Goal: Check status: Check status

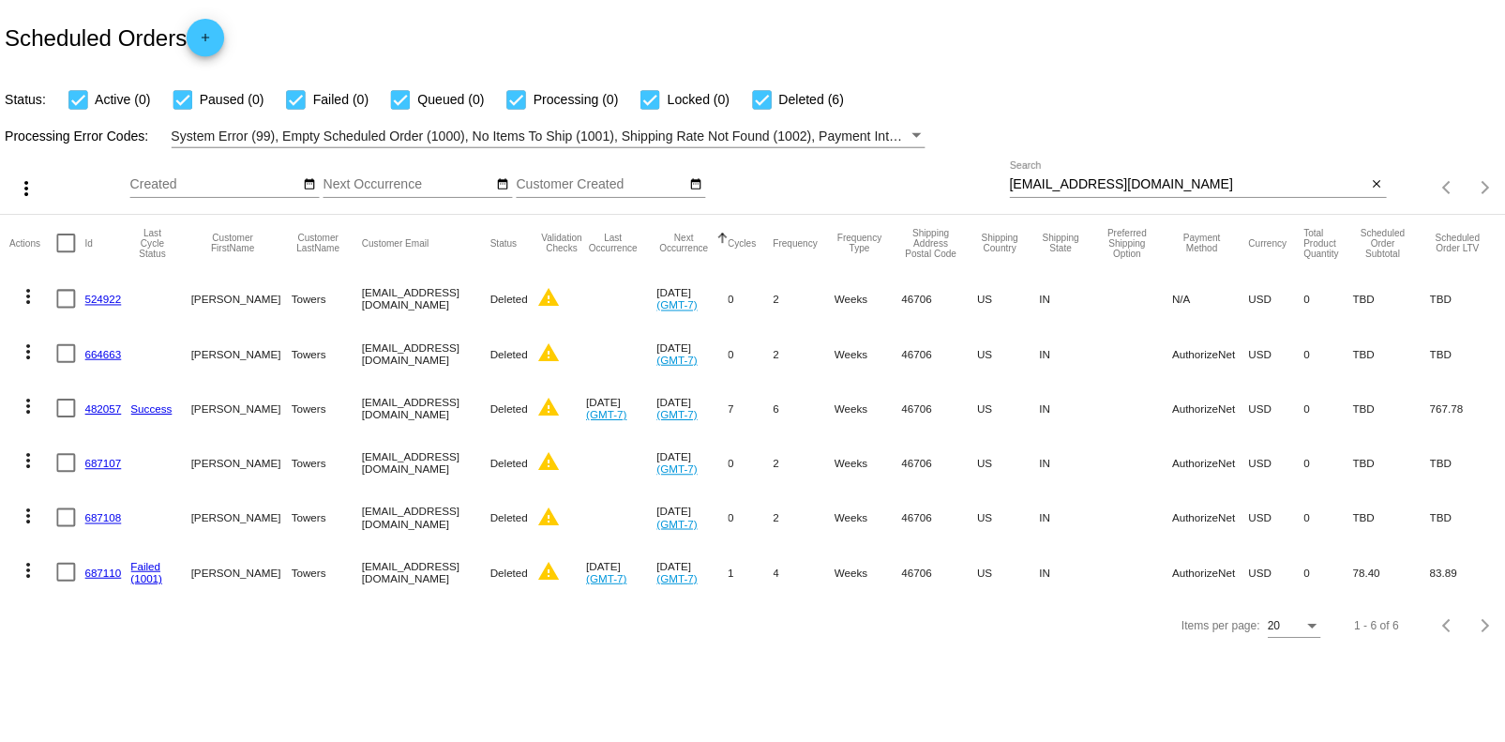
click at [1092, 184] on input "[EMAIL_ADDRESS][DOMAIN_NAME]" at bounding box center [1182, 183] width 355 height 15
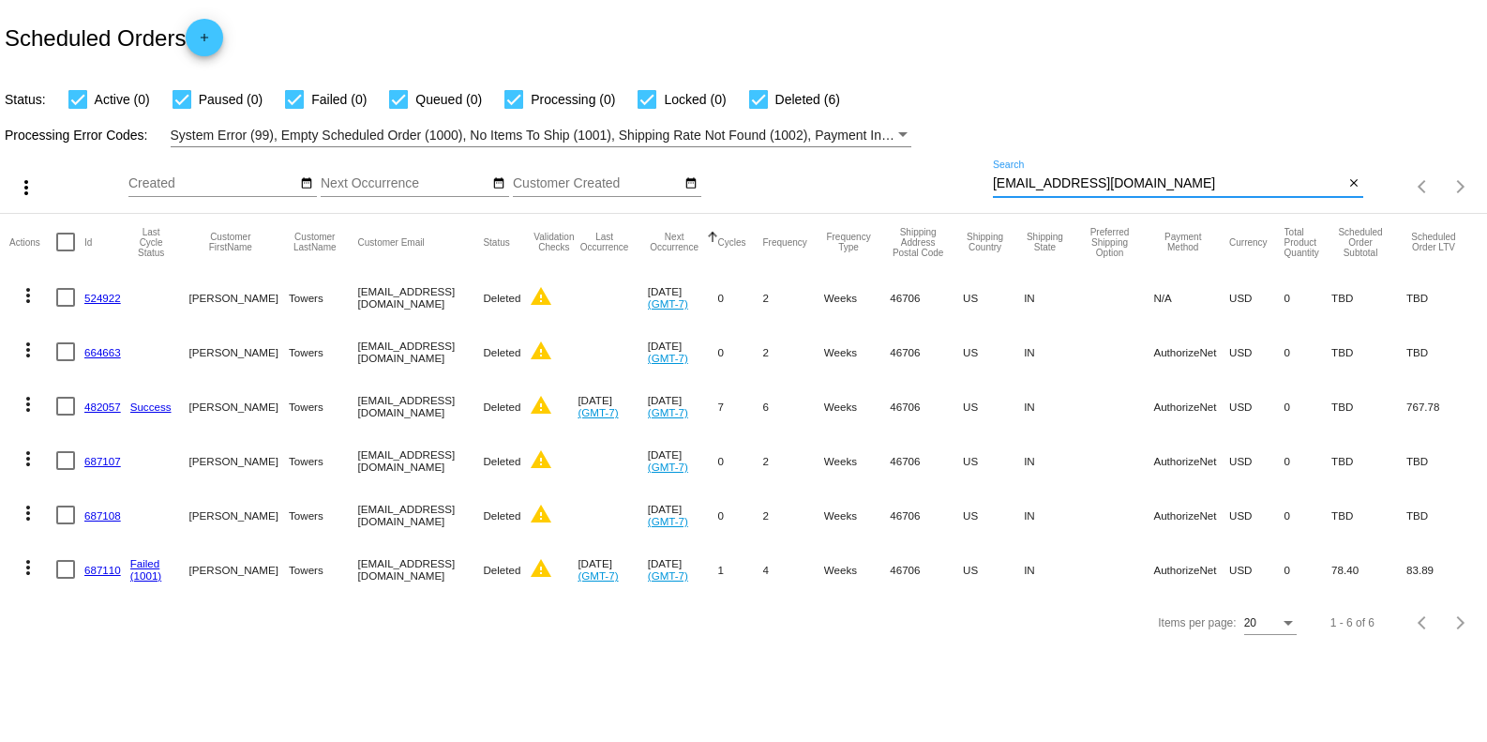
click at [1092, 184] on input "[EMAIL_ADDRESS][DOMAIN_NAME]" at bounding box center [1168, 183] width 351 height 15
paste input "bbez1370"
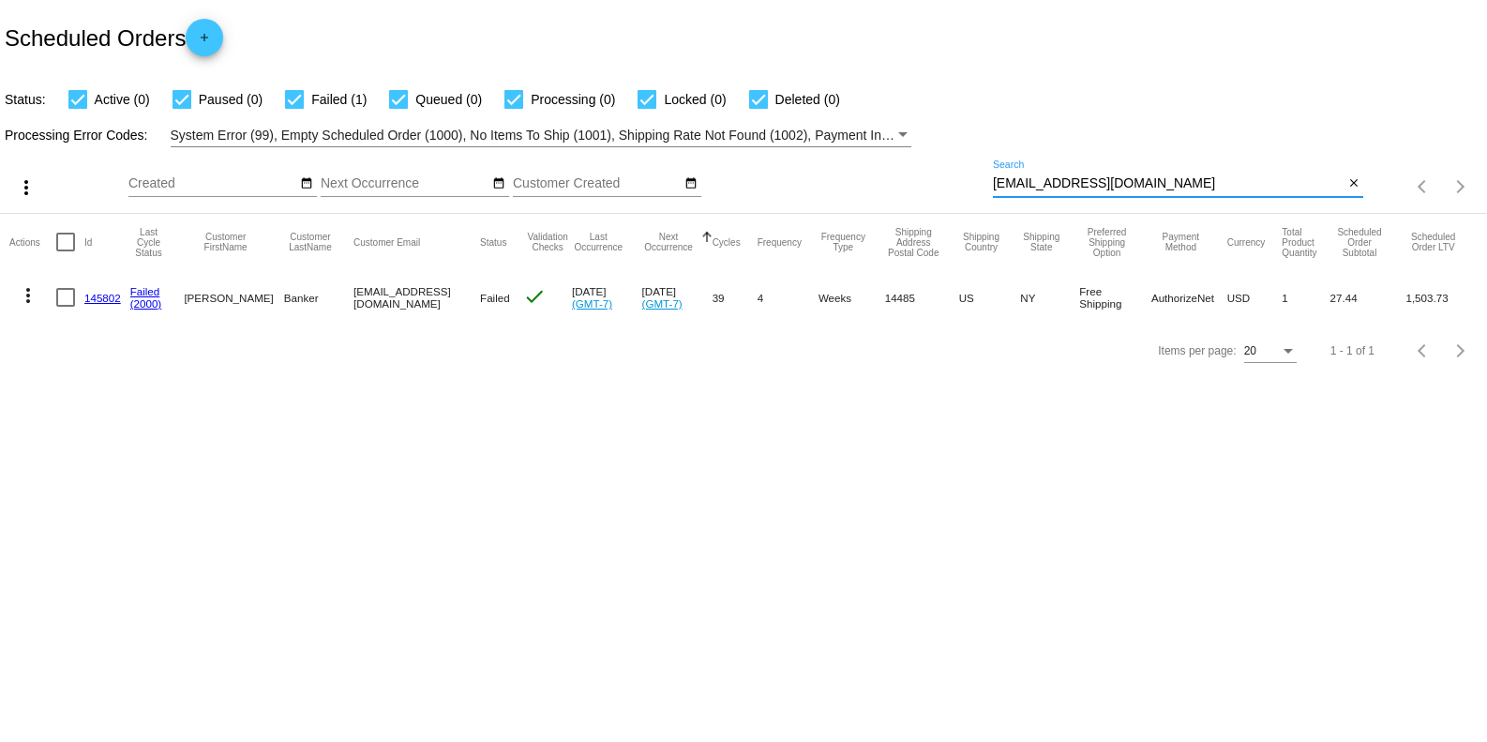
type input "[EMAIL_ADDRESS][DOMAIN_NAME]"
click at [98, 295] on link "145802" at bounding box center [102, 298] width 37 height 12
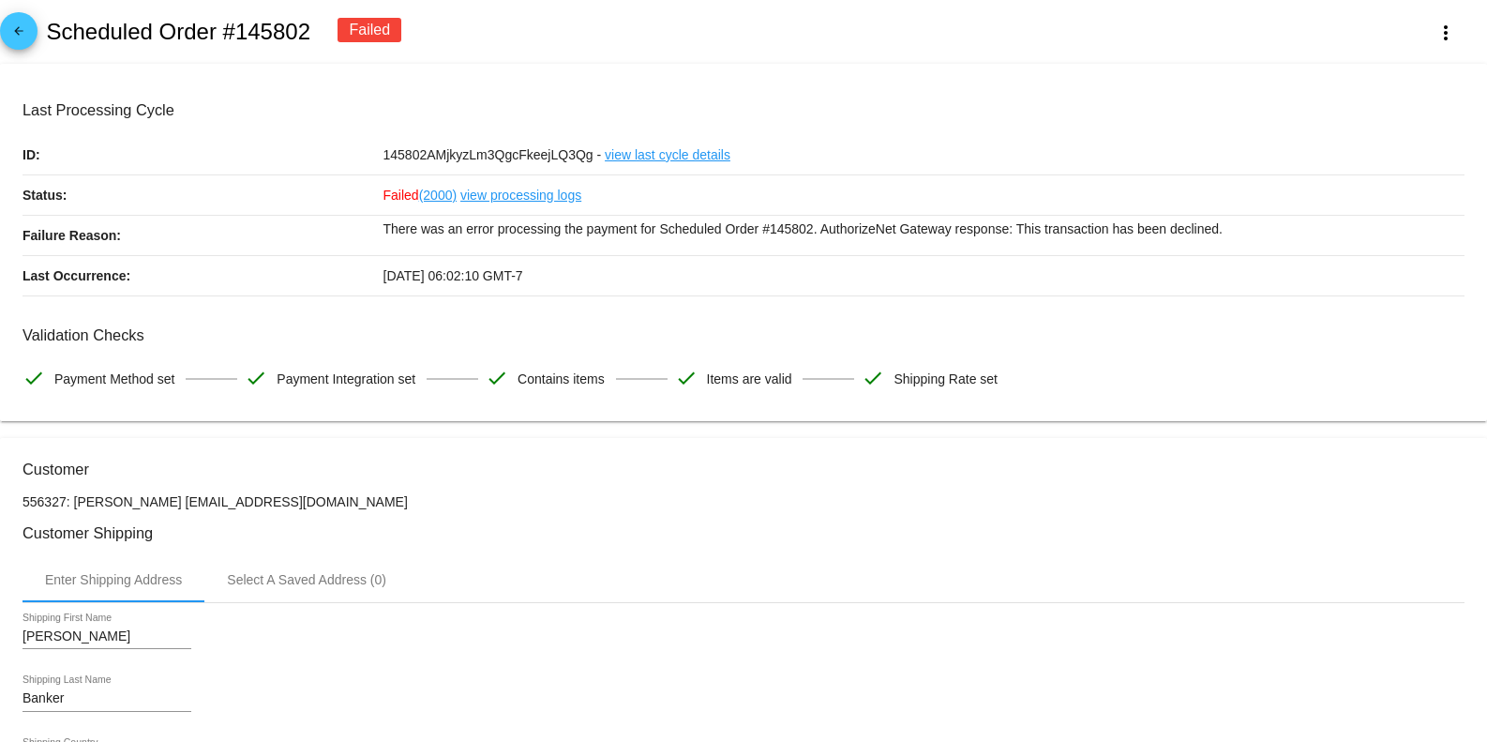
click at [464, 191] on link "view processing logs" at bounding box center [520, 194] width 121 height 39
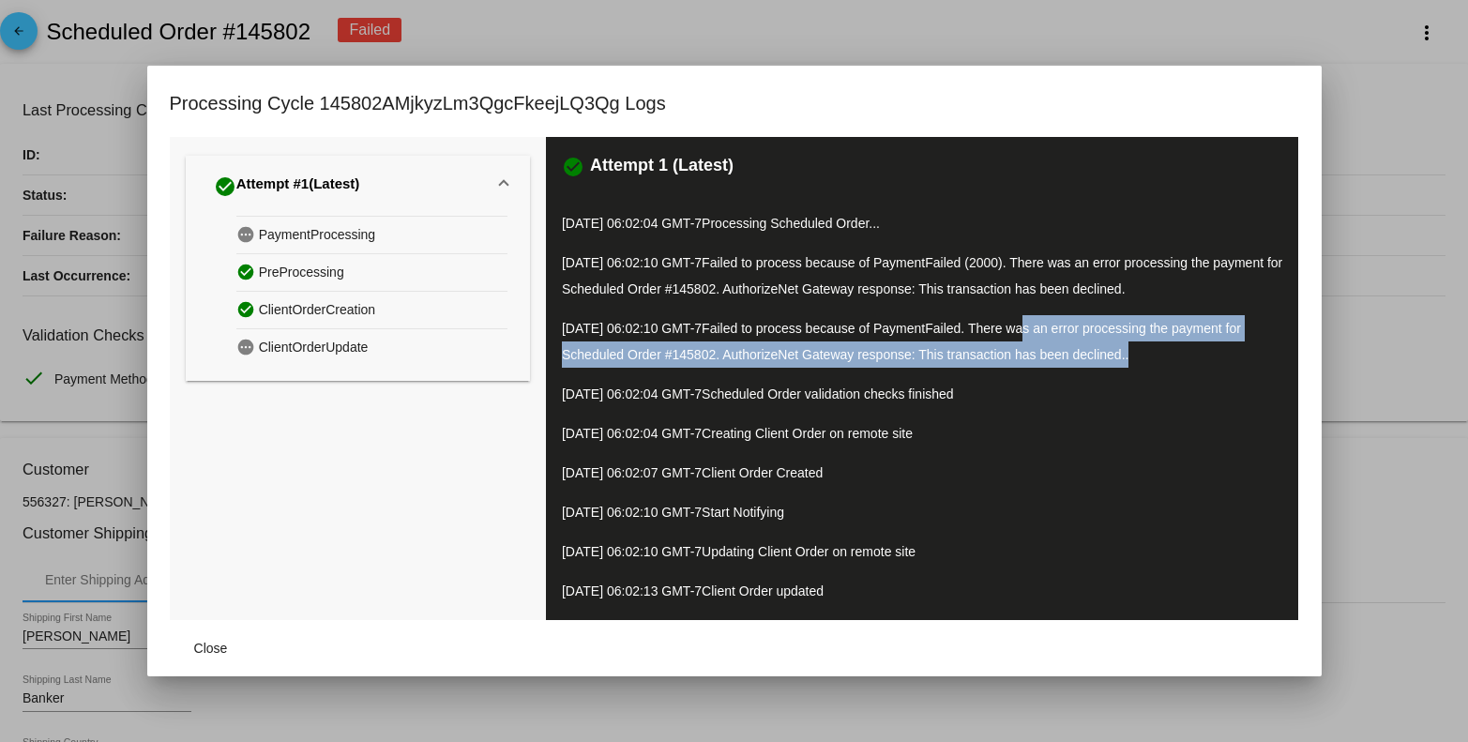
drag, startPoint x: 1038, startPoint y: 327, endPoint x: 1255, endPoint y: 353, distance: 218.1
click at [1255, 353] on p "[DATE] 06:02:10 GMT-7 Failed to process because of PaymentFailed. There was an …" at bounding box center [922, 341] width 720 height 53
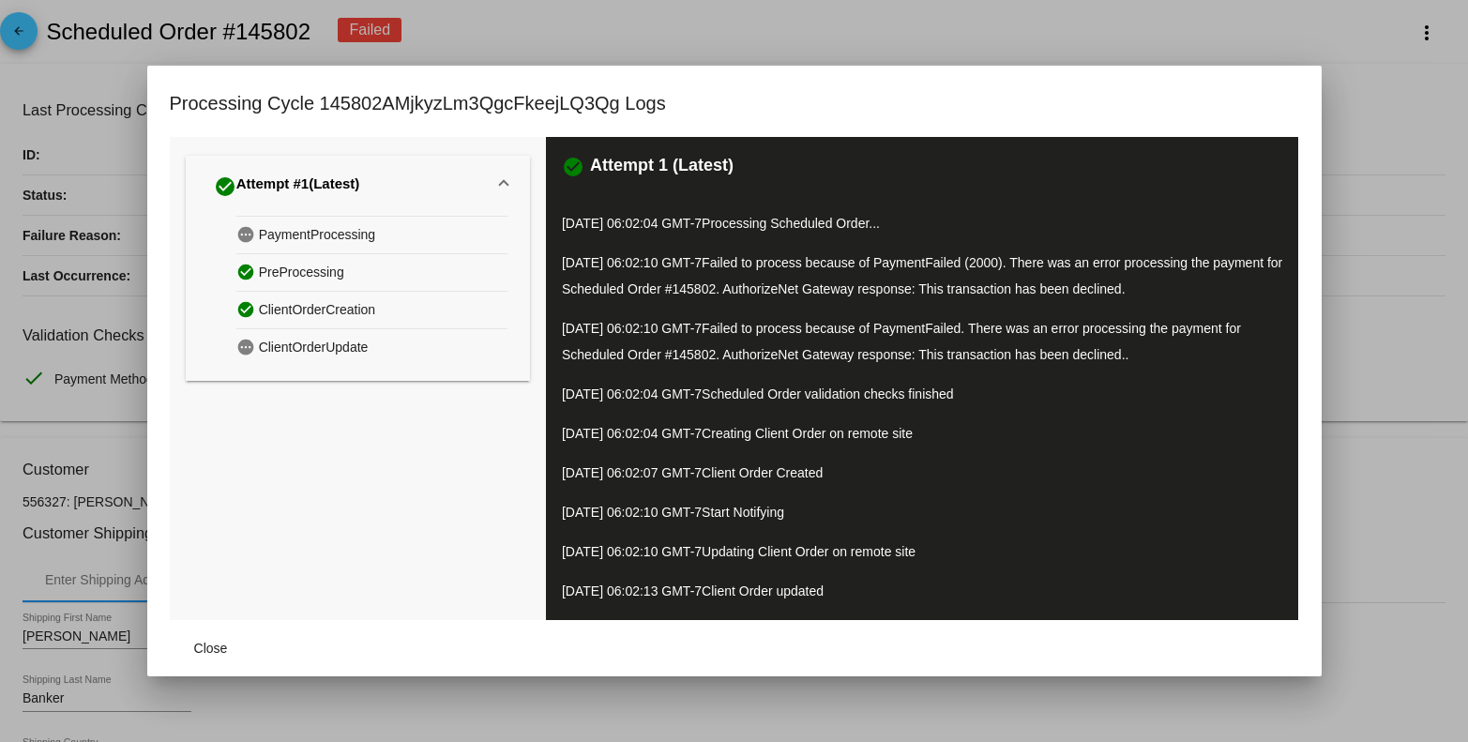
click at [1034, 444] on p "[DATE] 06:02:04 GMT-7 Creating Client Order on remote site" at bounding box center [922, 433] width 720 height 26
drag, startPoint x: 717, startPoint y: 259, endPoint x: 1202, endPoint y: 302, distance: 486.7
click at [1202, 302] on p "[DATE] 06:02:10 GMT-7 Failed to process because of PaymentFailed (2000). There …" at bounding box center [922, 275] width 720 height 53
